Goal: Information Seeking & Learning: Learn about a topic

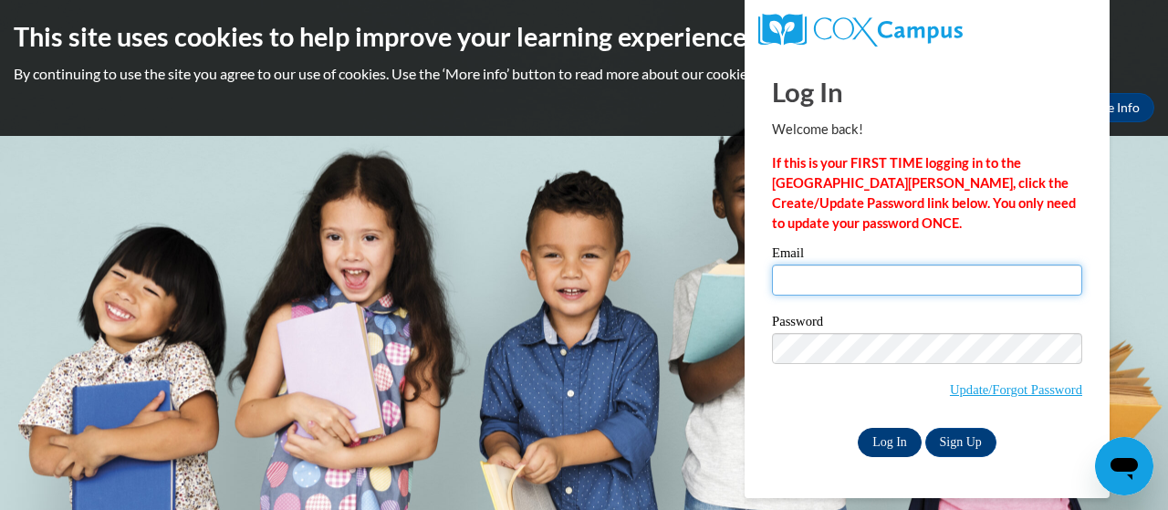
type input "kirksey.markeysha.j@muscogee.k12.ga.us"
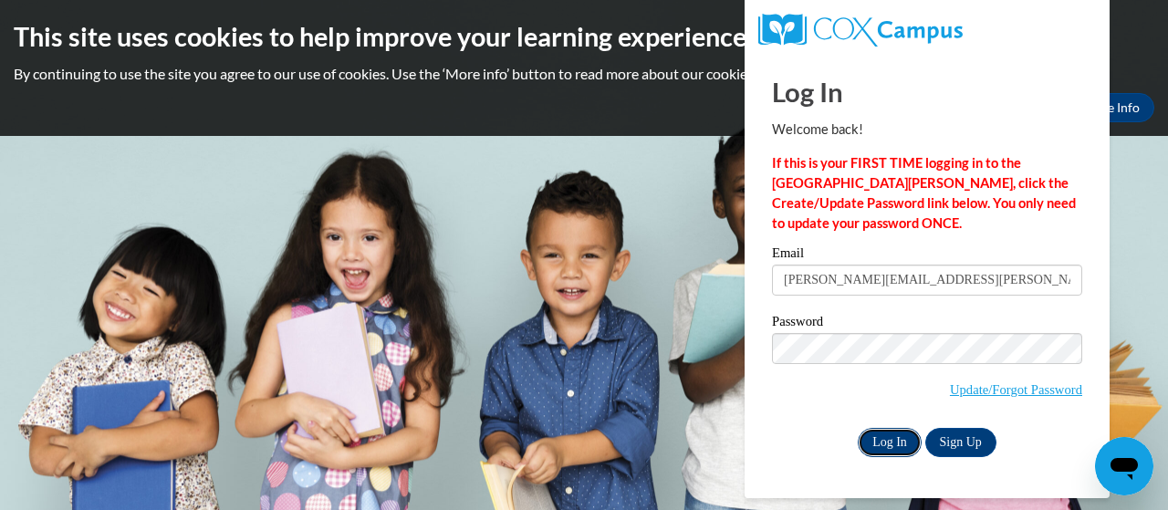
click at [909, 439] on input "Log In" at bounding box center [889, 442] width 64 height 29
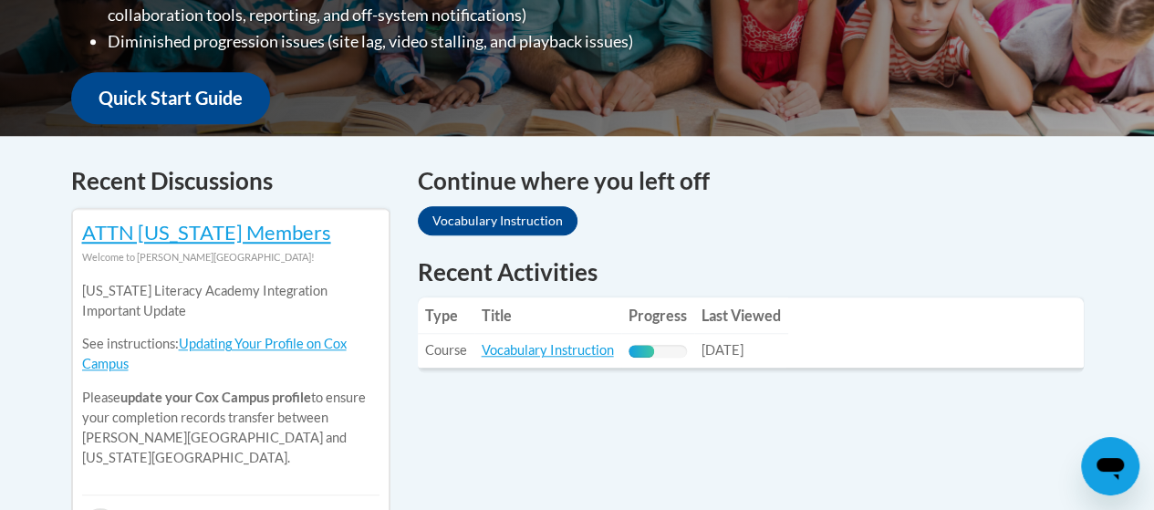
scroll to position [730, 0]
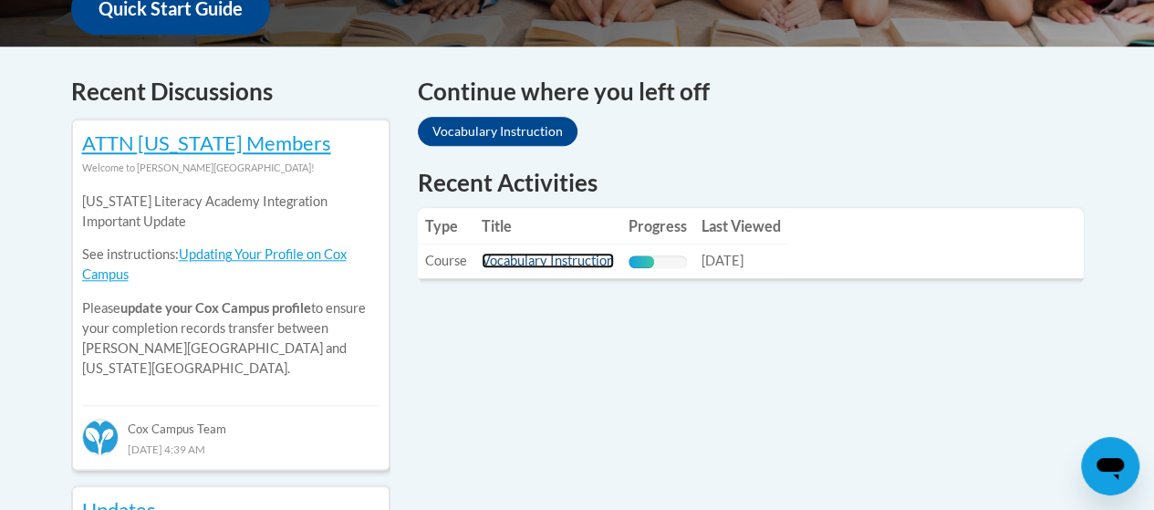
click at [535, 260] on link "Vocabulary Instruction" at bounding box center [548, 261] width 132 height 16
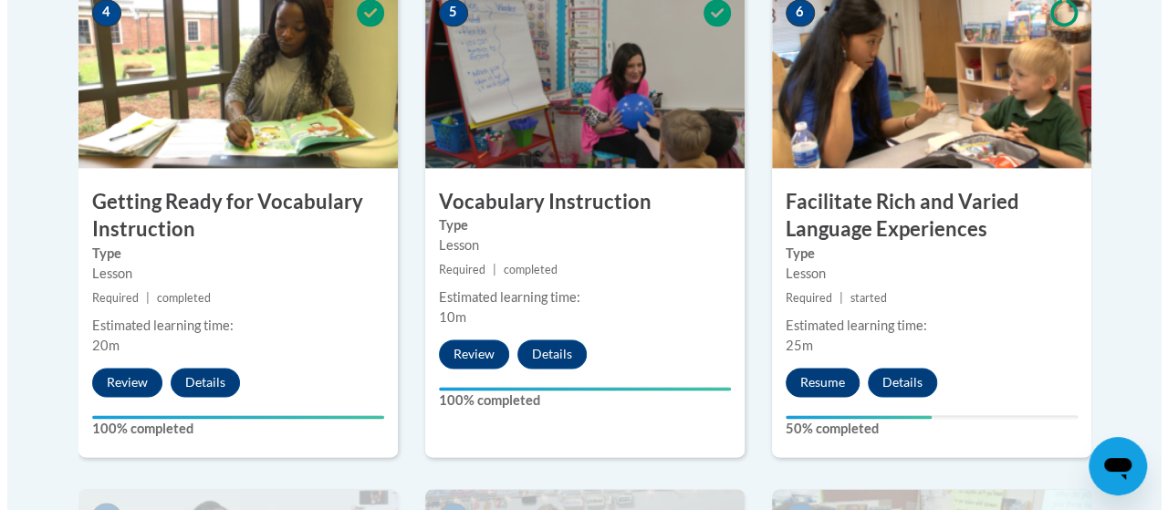
scroll to position [1186, 0]
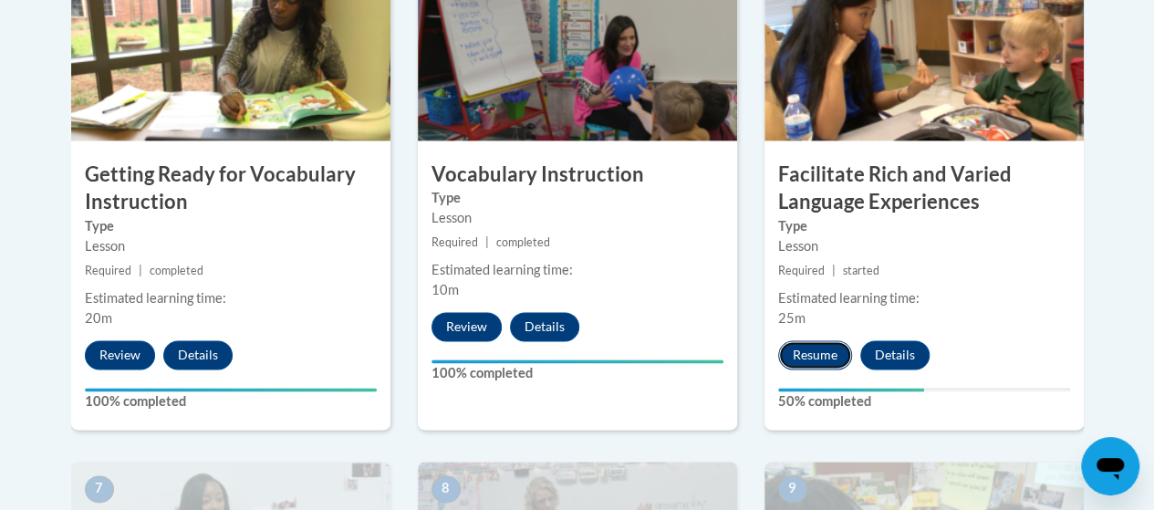
click at [811, 358] on button "Resume" at bounding box center [815, 354] width 74 height 29
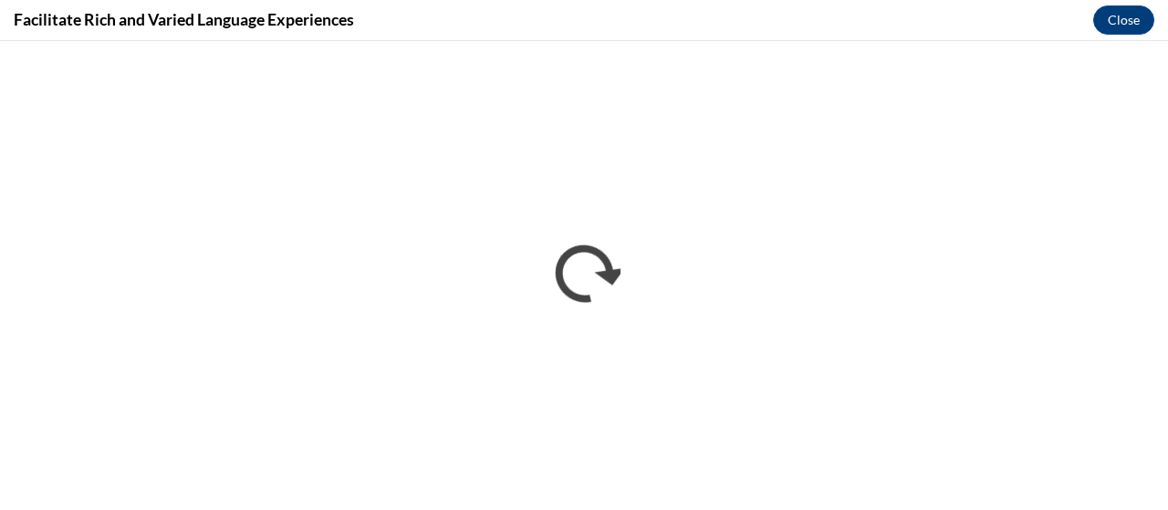
scroll to position [0, 0]
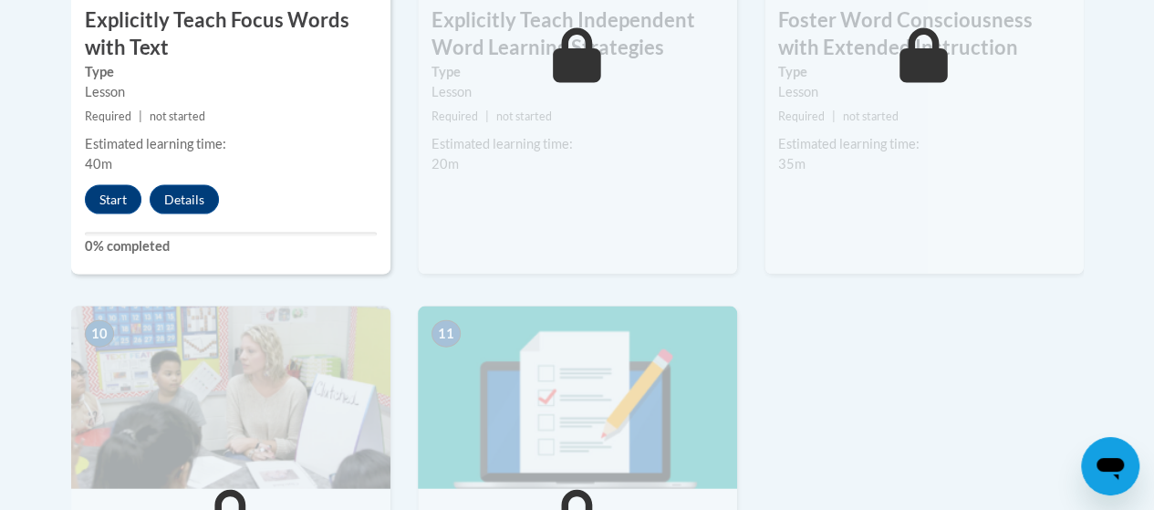
scroll to position [1733, 0]
